Goal: Task Accomplishment & Management: Manage account settings

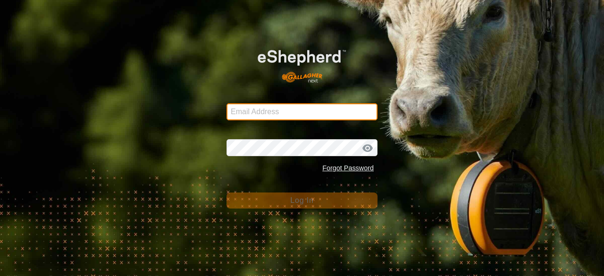
type input "[EMAIL_ADDRESS][DOMAIN_NAME]"
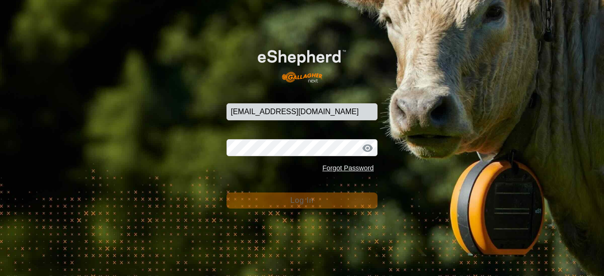
click at [281, 196] on button "Log In" at bounding box center [301, 200] width 151 height 16
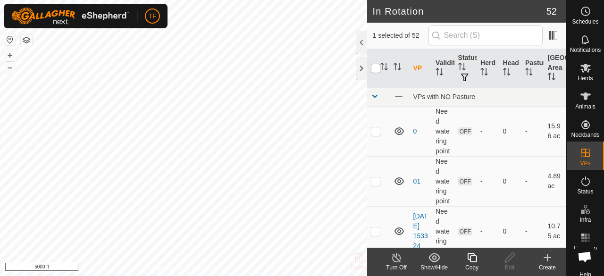
click at [375, 70] on input "checkbox" at bounding box center [375, 68] width 9 height 9
checkbox input "true"
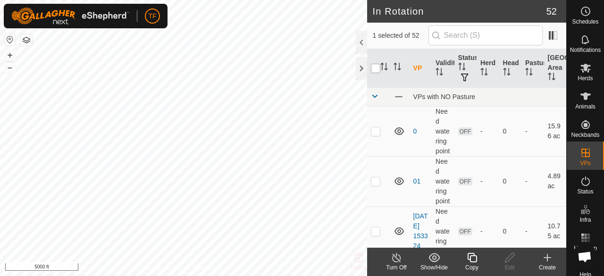
checkbox input "true"
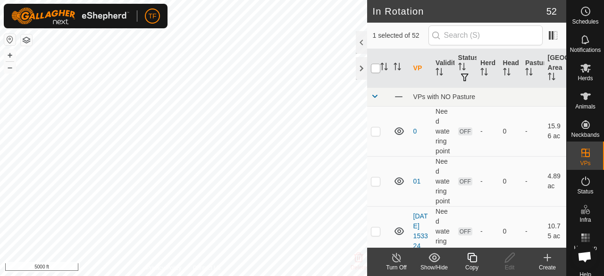
checkbox input "true"
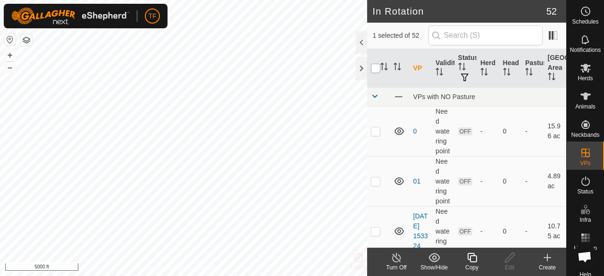
checkbox input "true"
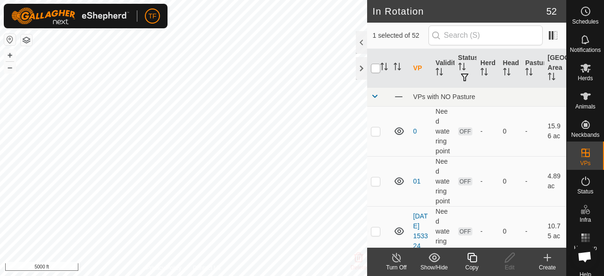
checkbox input "true"
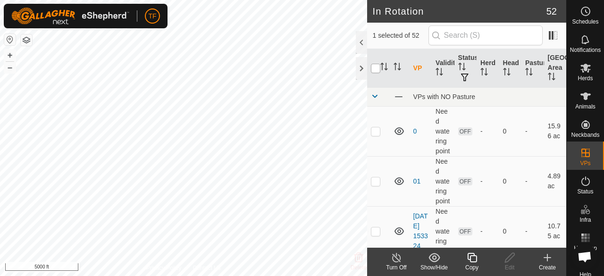
checkbox input "true"
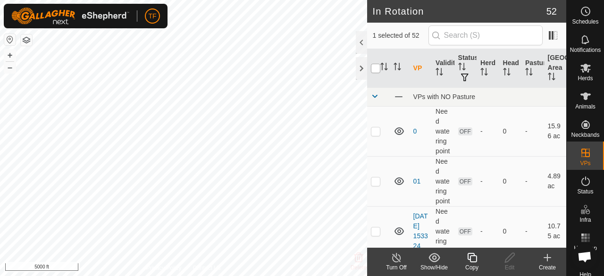
checkbox input "true"
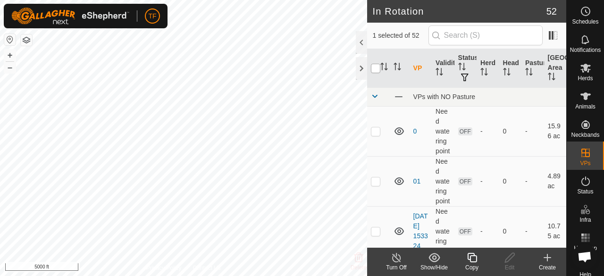
checkbox input "true"
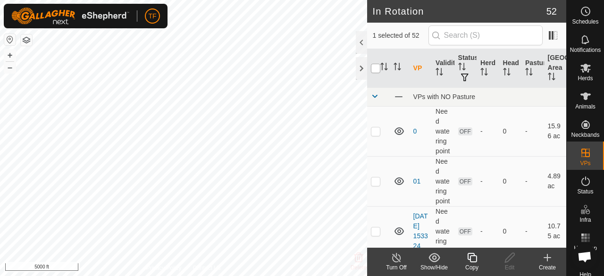
checkbox input "true"
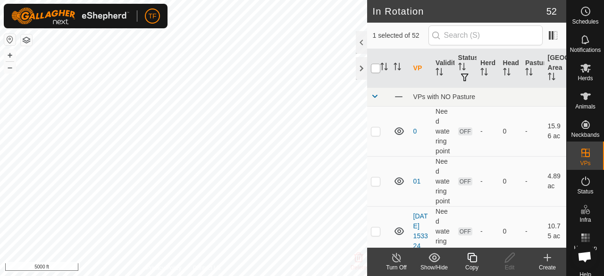
checkbox input "true"
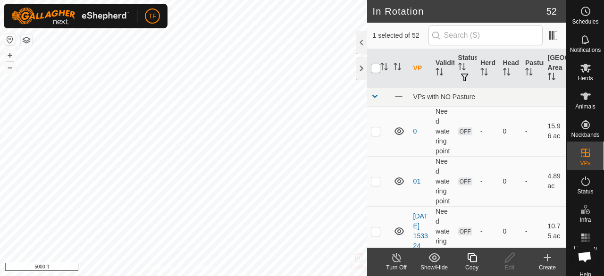
checkbox input "true"
click at [375, 70] on input "checkbox" at bounding box center [375, 68] width 9 height 9
checkbox input "false"
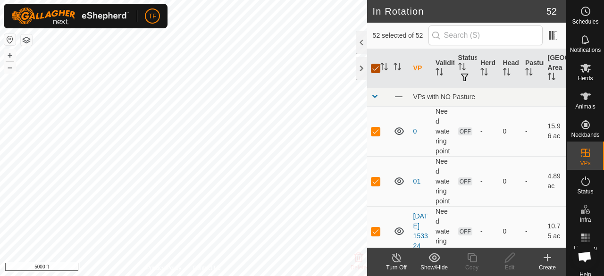
checkbox input "false"
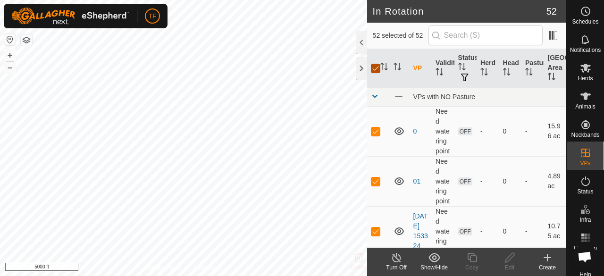
checkbox input "false"
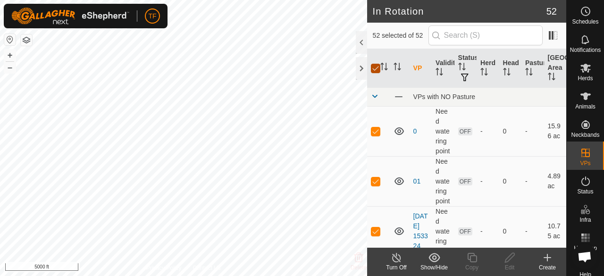
checkbox input "false"
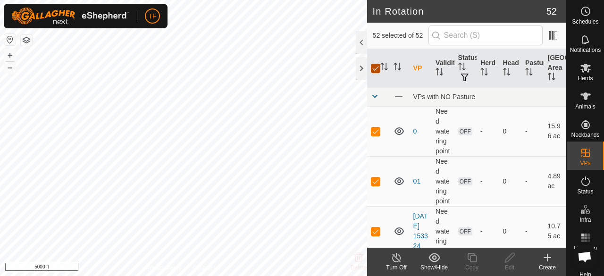
checkbox input "false"
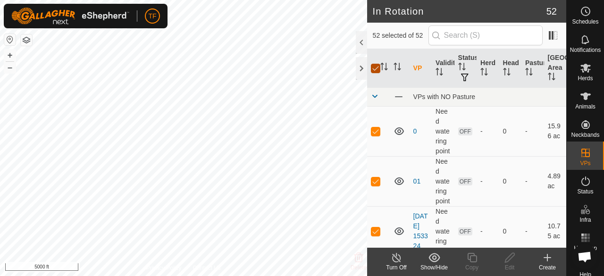
checkbox input "false"
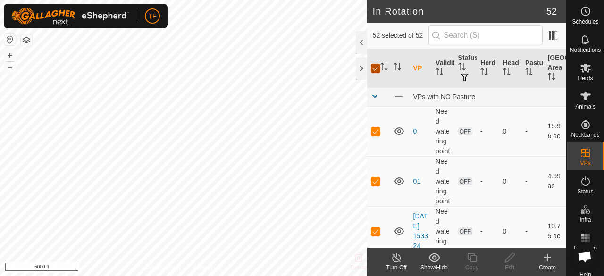
checkbox input "false"
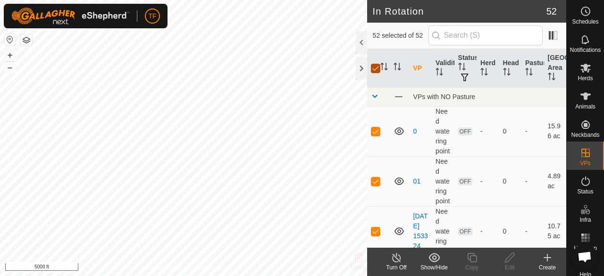
checkbox input "false"
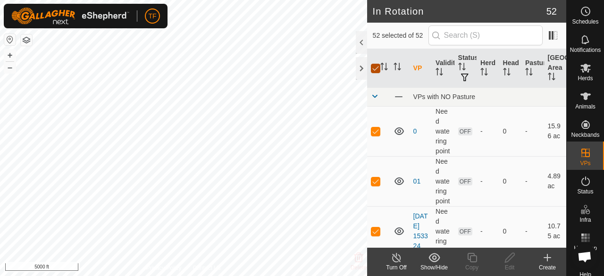
checkbox input "false"
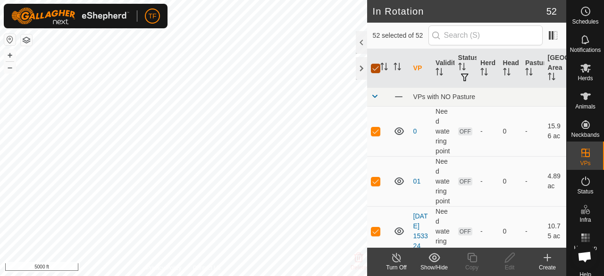
checkbox input "false"
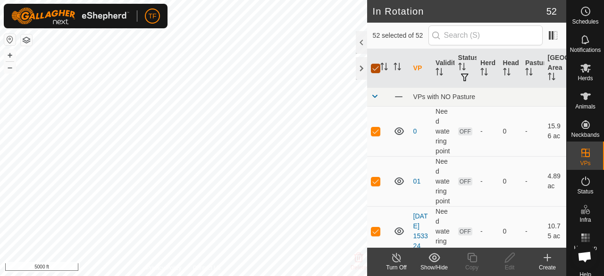
checkbox input "false"
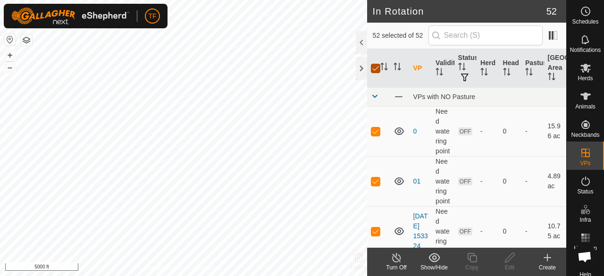
checkbox input "false"
checkbox input "true"
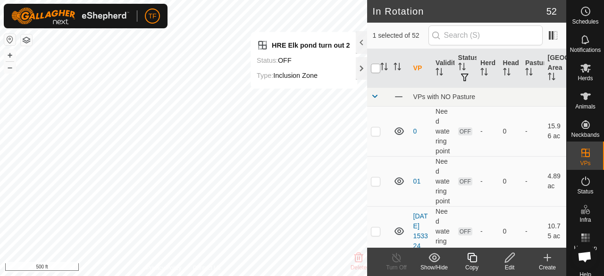
click at [374, 65] on input "checkbox" at bounding box center [375, 68] width 9 height 9
checkbox input "true"
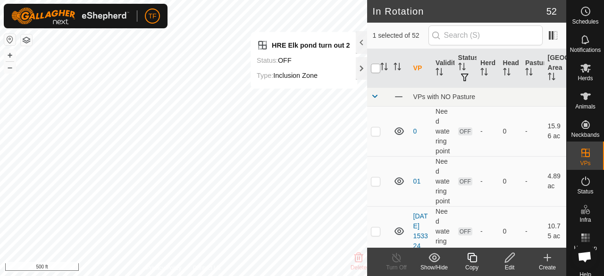
checkbox input "true"
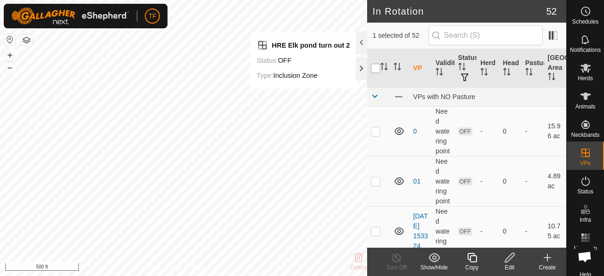
checkbox input "true"
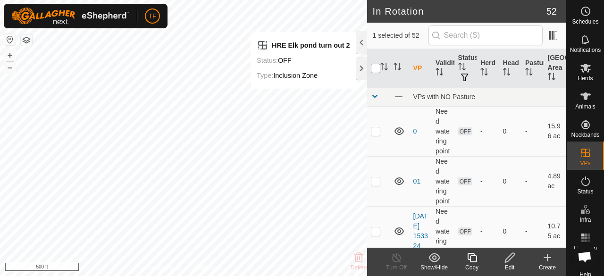
checkbox input "true"
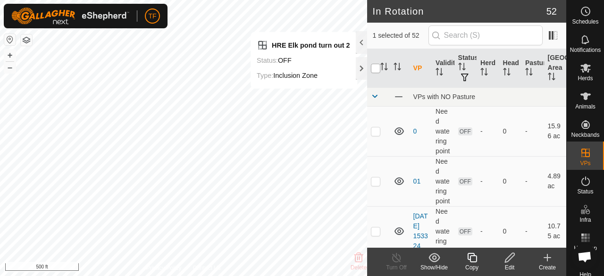
checkbox input "true"
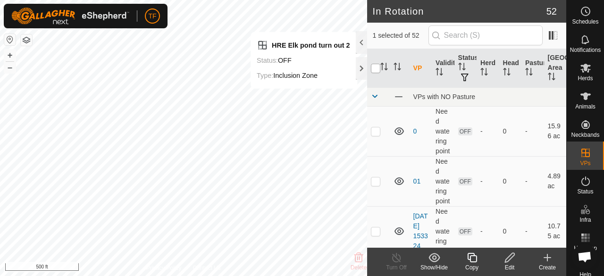
checkbox input "true"
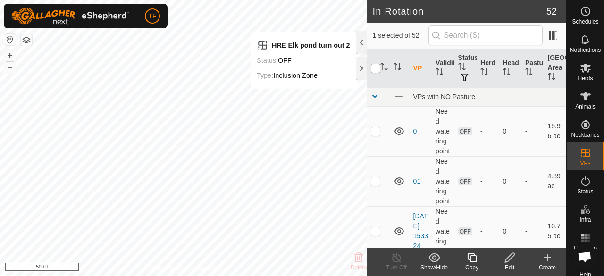
checkbox input "true"
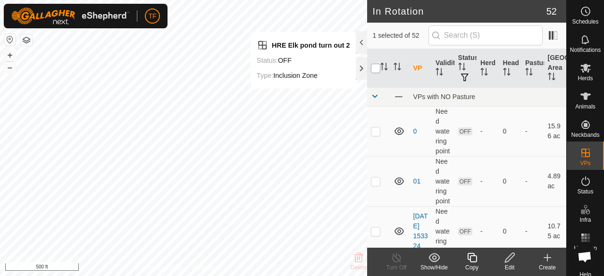
checkbox input "true"
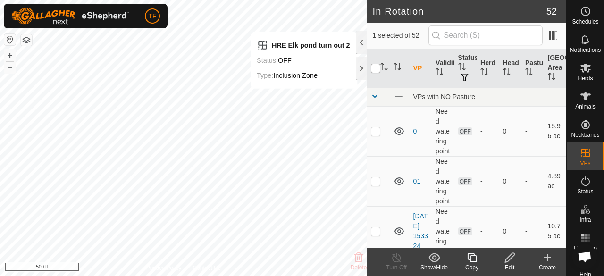
checkbox input "true"
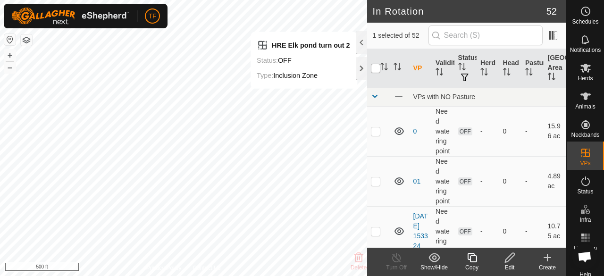
checkbox input "true"
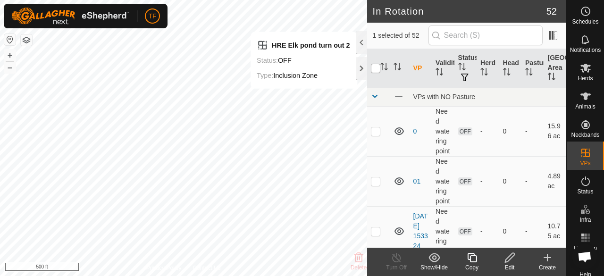
checkbox input "true"
click at [374, 65] on input "checkbox" at bounding box center [375, 68] width 9 height 9
checkbox input "false"
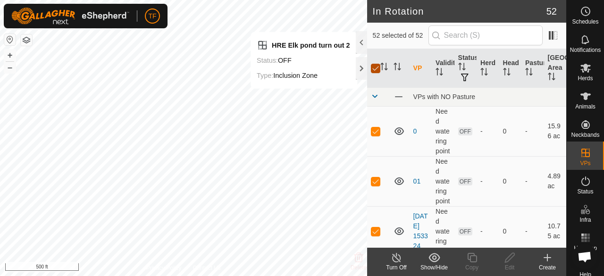
checkbox input "false"
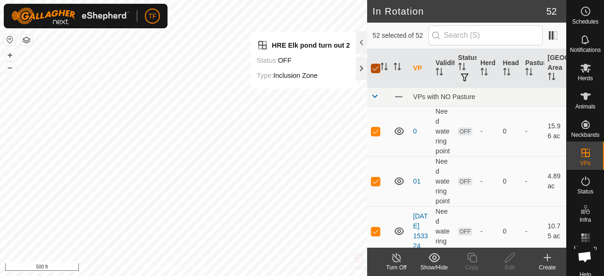
checkbox input "false"
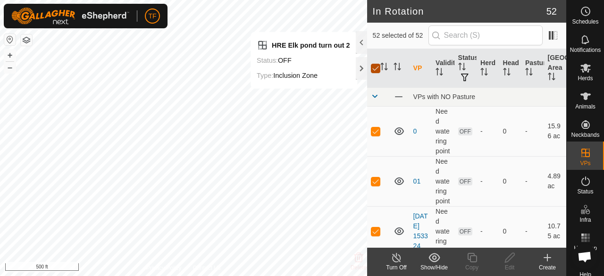
checkbox input "false"
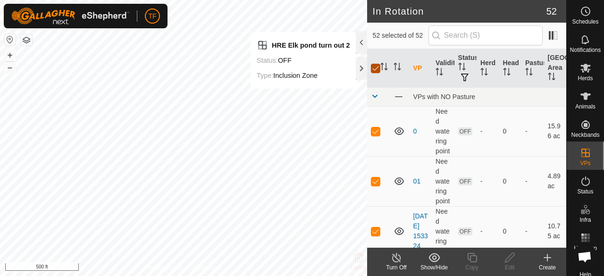
checkbox input "false"
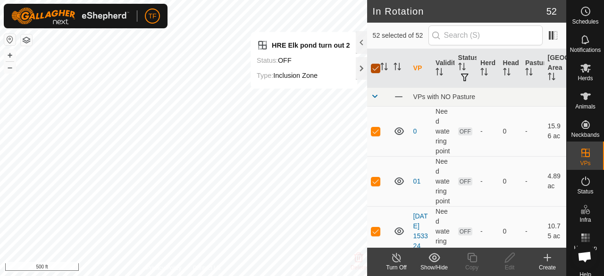
checkbox input "false"
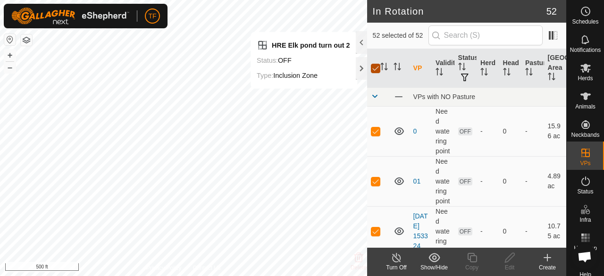
checkbox input "false"
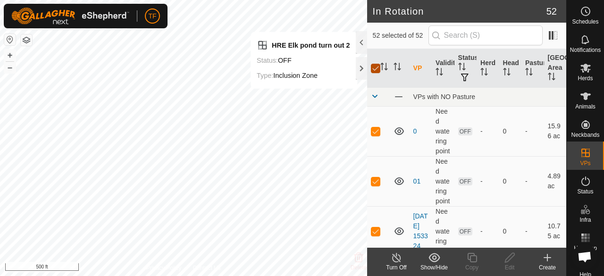
checkbox input "false"
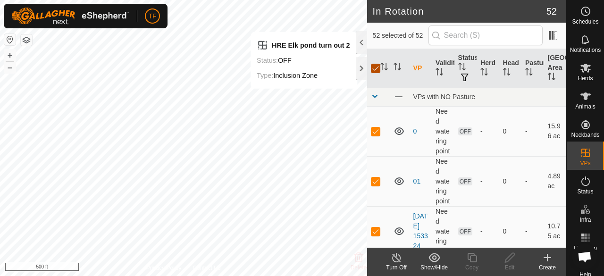
checkbox input "false"
